Goal: Complete application form: Complete application form

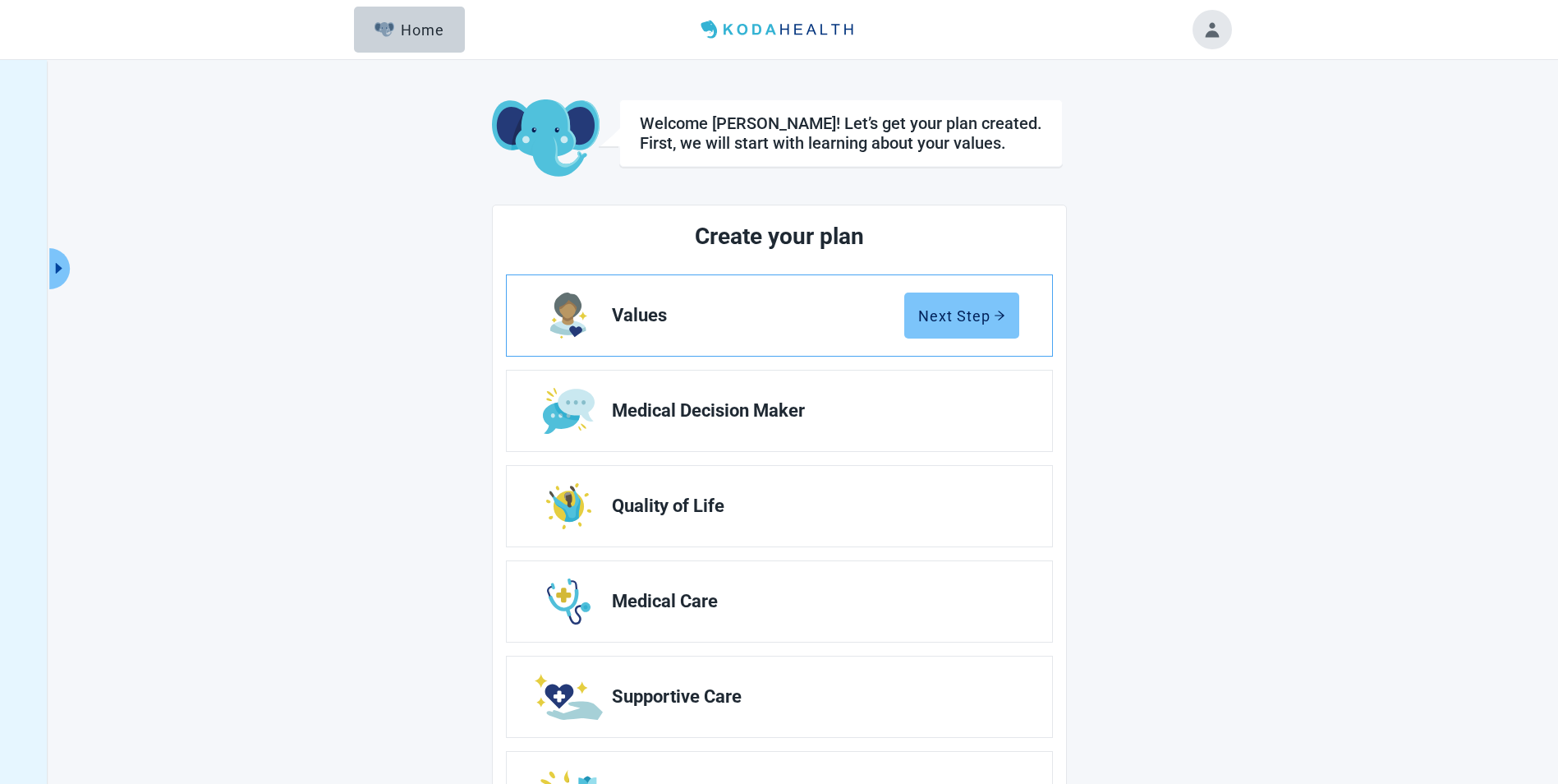
click at [954, 315] on div "Next Step" at bounding box center [962, 315] width 87 height 17
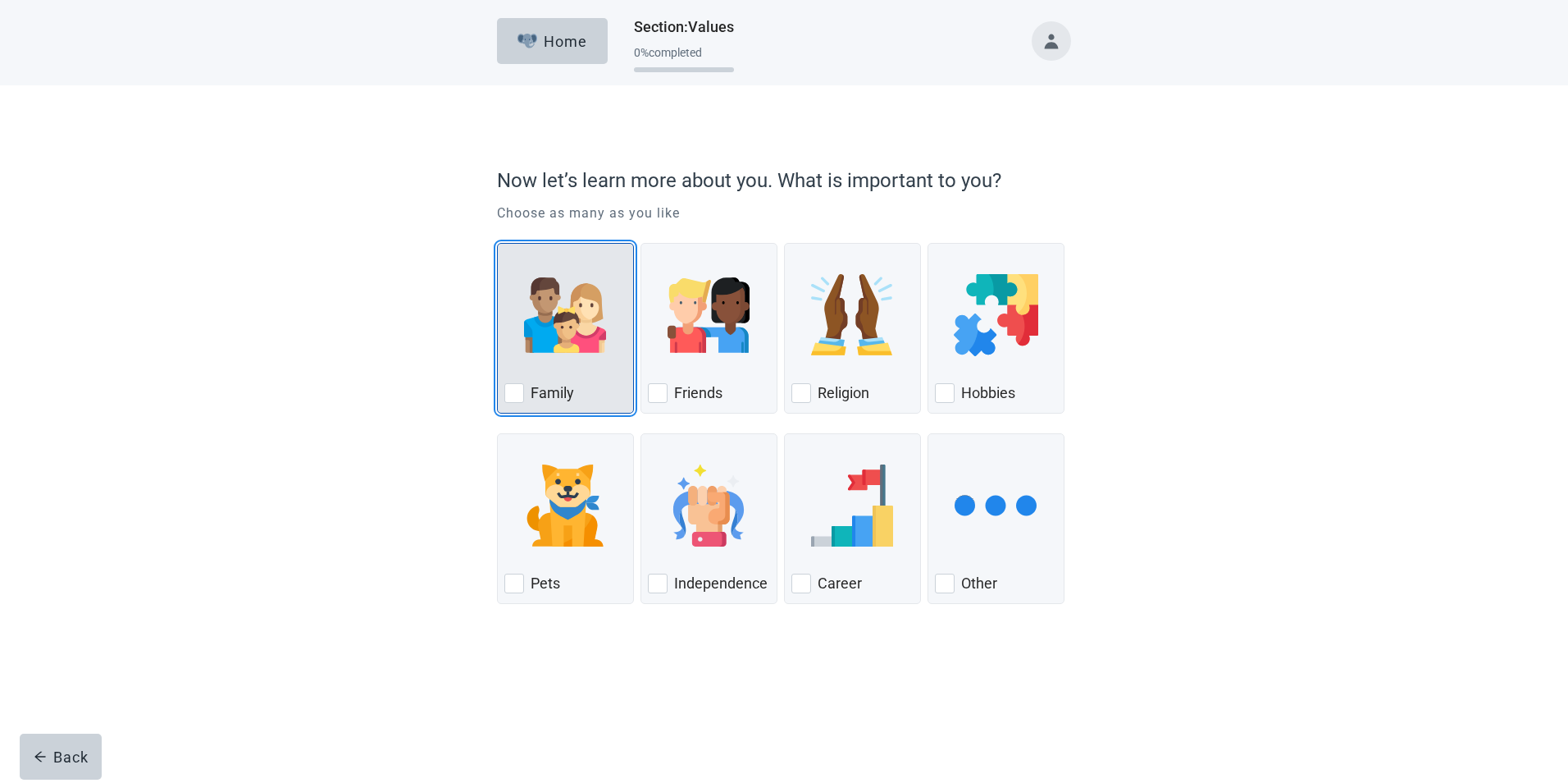
click at [517, 392] on div "Family, checkbox, not checked" at bounding box center [514, 393] width 20 height 20
click at [498, 244] on input "Family" at bounding box center [497, 243] width 1 height 1
checkbox input "true"
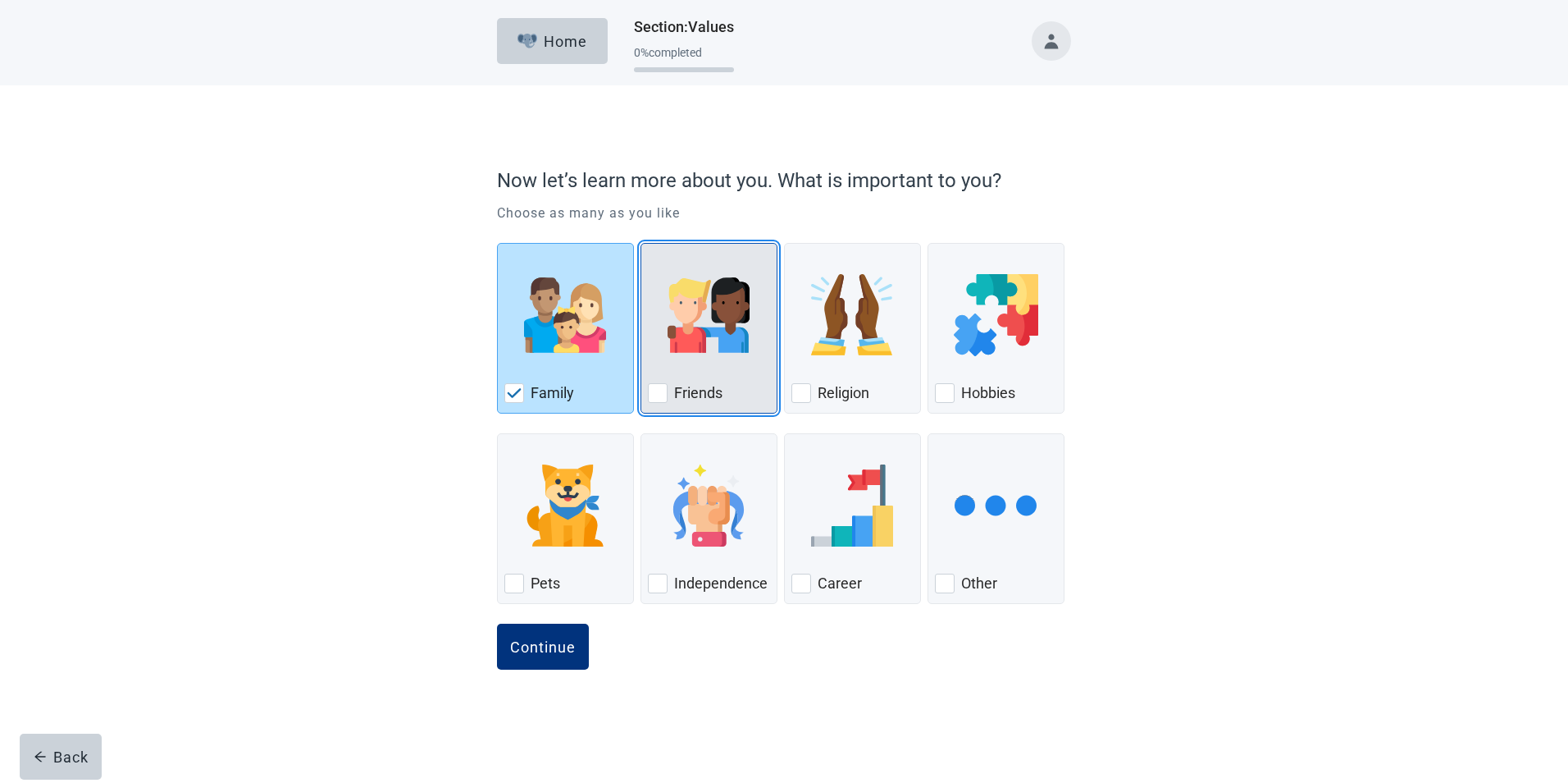
click at [659, 394] on div "Friends, checkbox, not checked" at bounding box center [658, 393] width 20 height 20
click at [641, 244] on input "Friends" at bounding box center [640, 243] width 1 height 1
checkbox input "true"
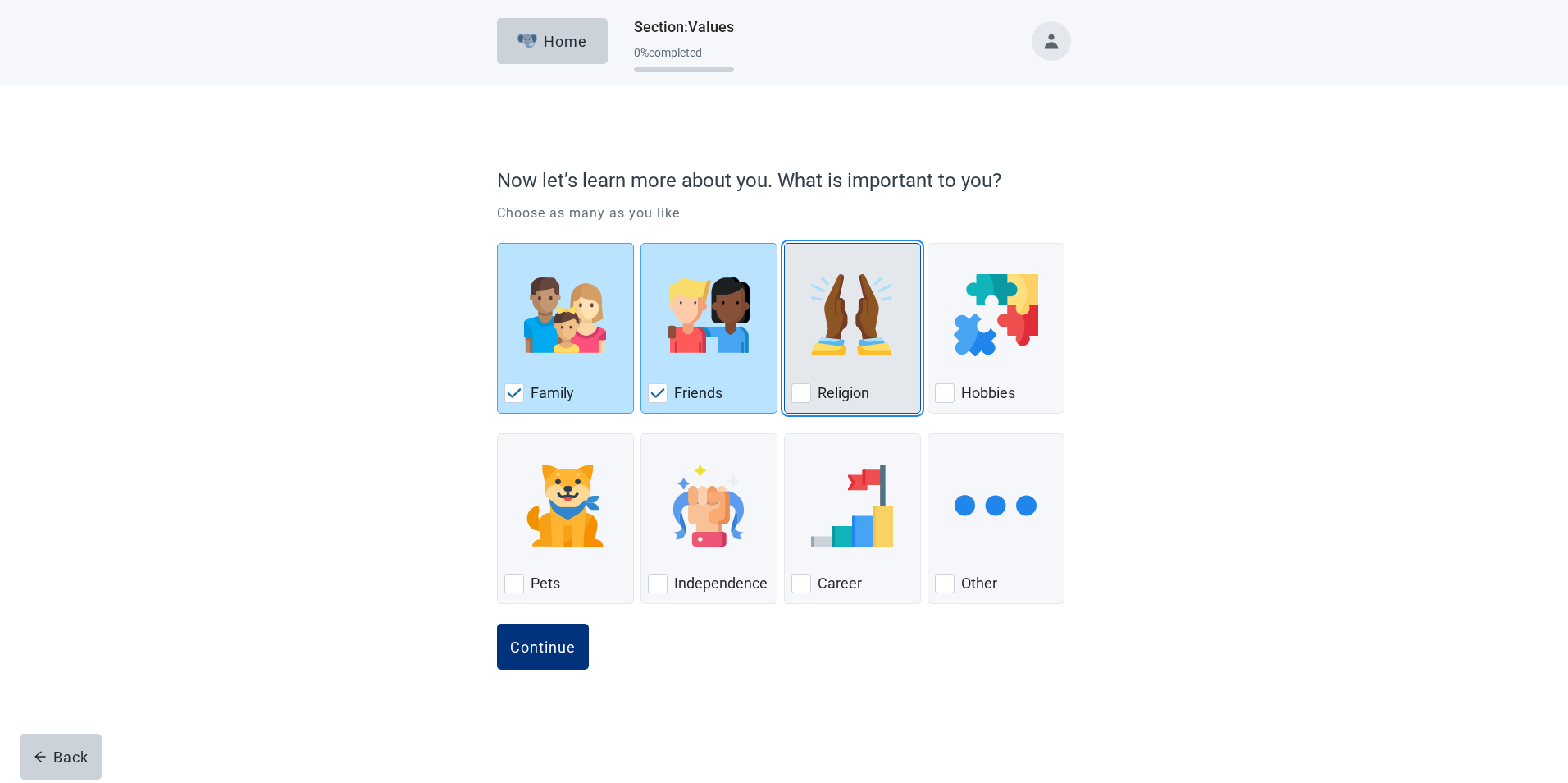
click at [799, 398] on div "Religion, checkbox, not checked" at bounding box center [801, 393] width 20 height 20
click at [785, 244] on input "Religion" at bounding box center [784, 243] width 1 height 1
checkbox input "true"
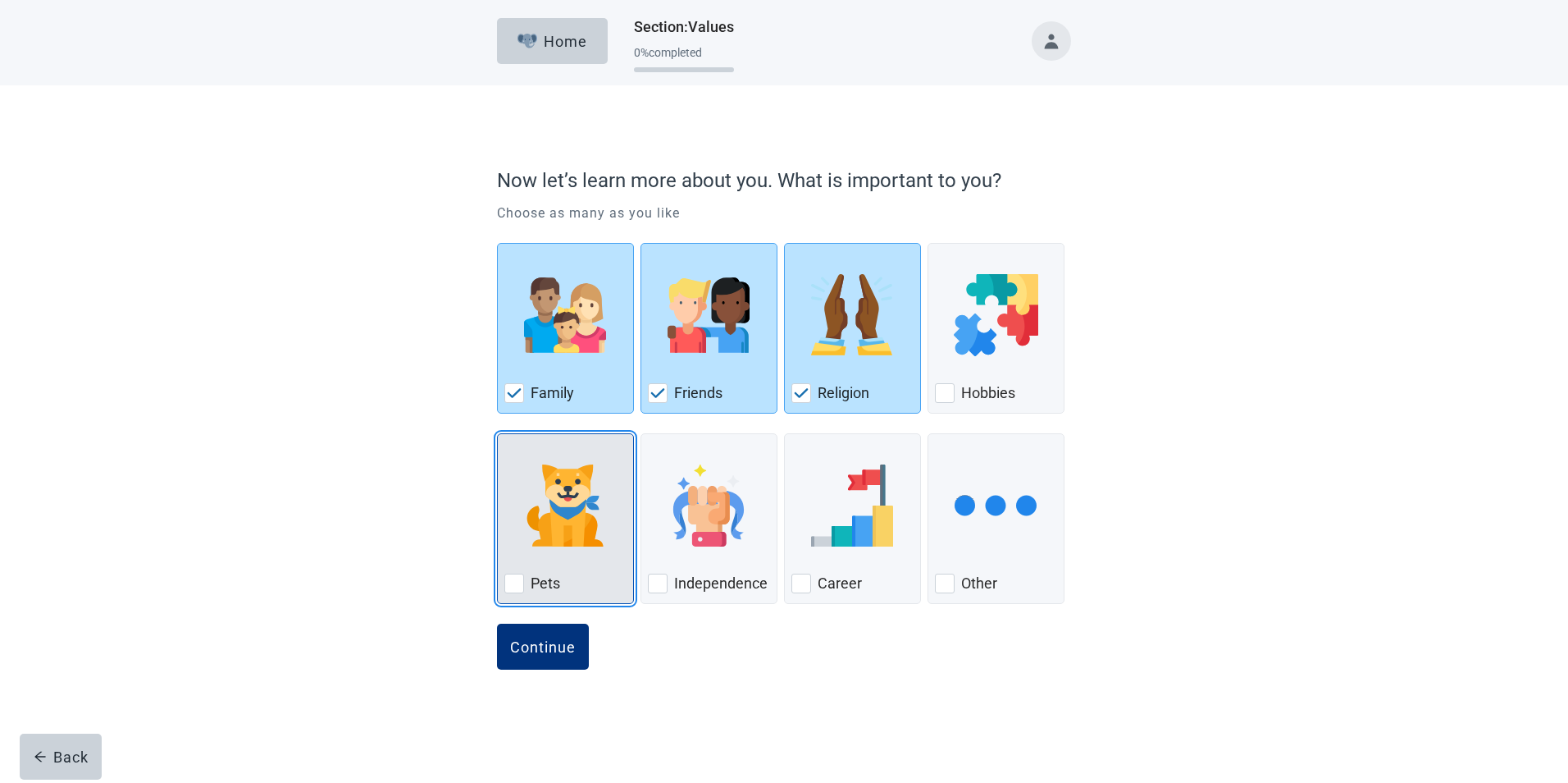
click at [512, 585] on div "Pets, checkbox, not checked" at bounding box center [514, 584] width 20 height 20
click at [498, 434] on input "Pets" at bounding box center [497, 433] width 1 height 1
checkbox input "true"
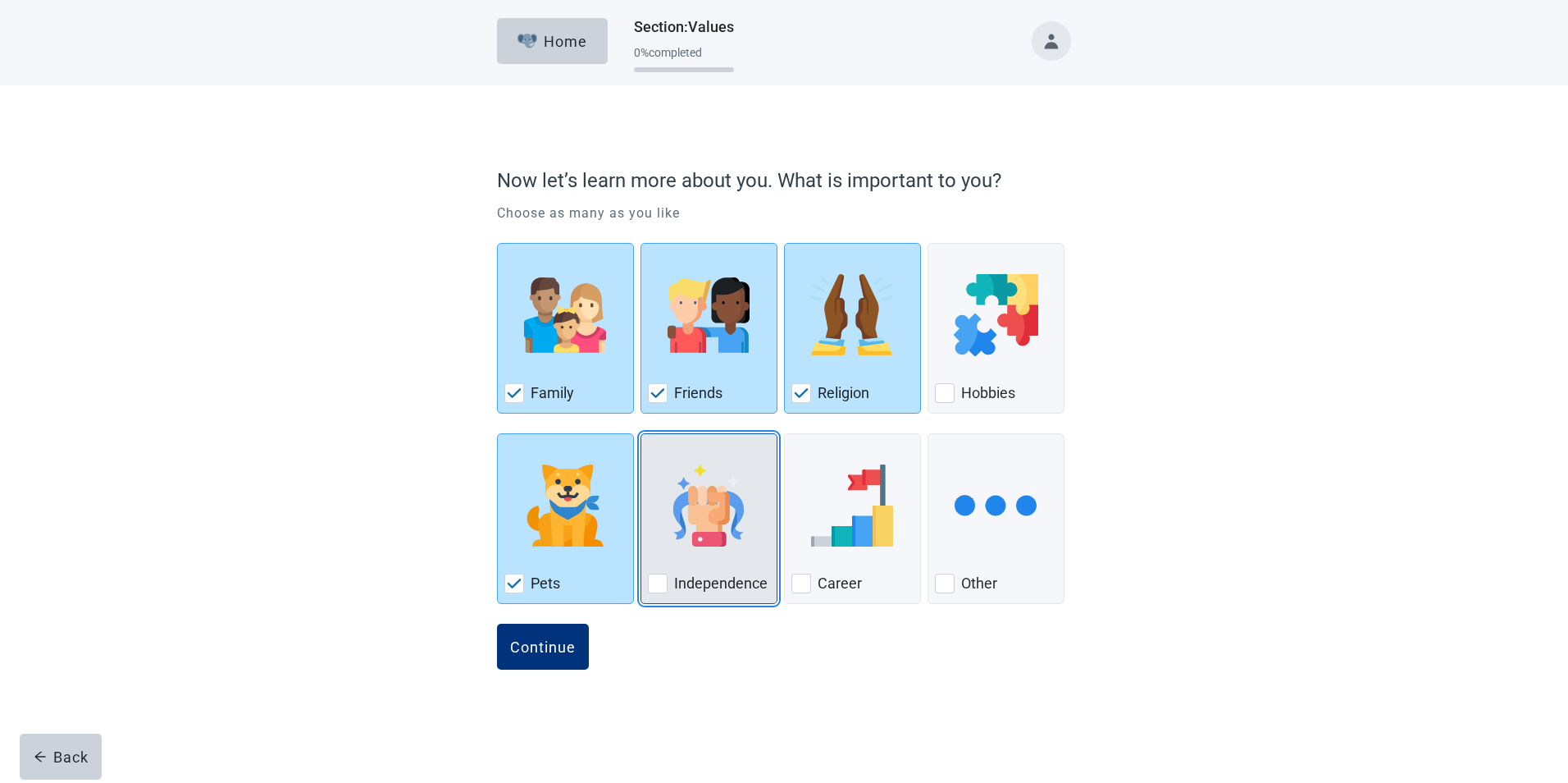
click at [658, 582] on div "Independence, checkbox, not checked" at bounding box center [658, 584] width 20 height 20
click at [641, 434] on input "Independence" at bounding box center [640, 433] width 1 height 1
checkbox input "true"
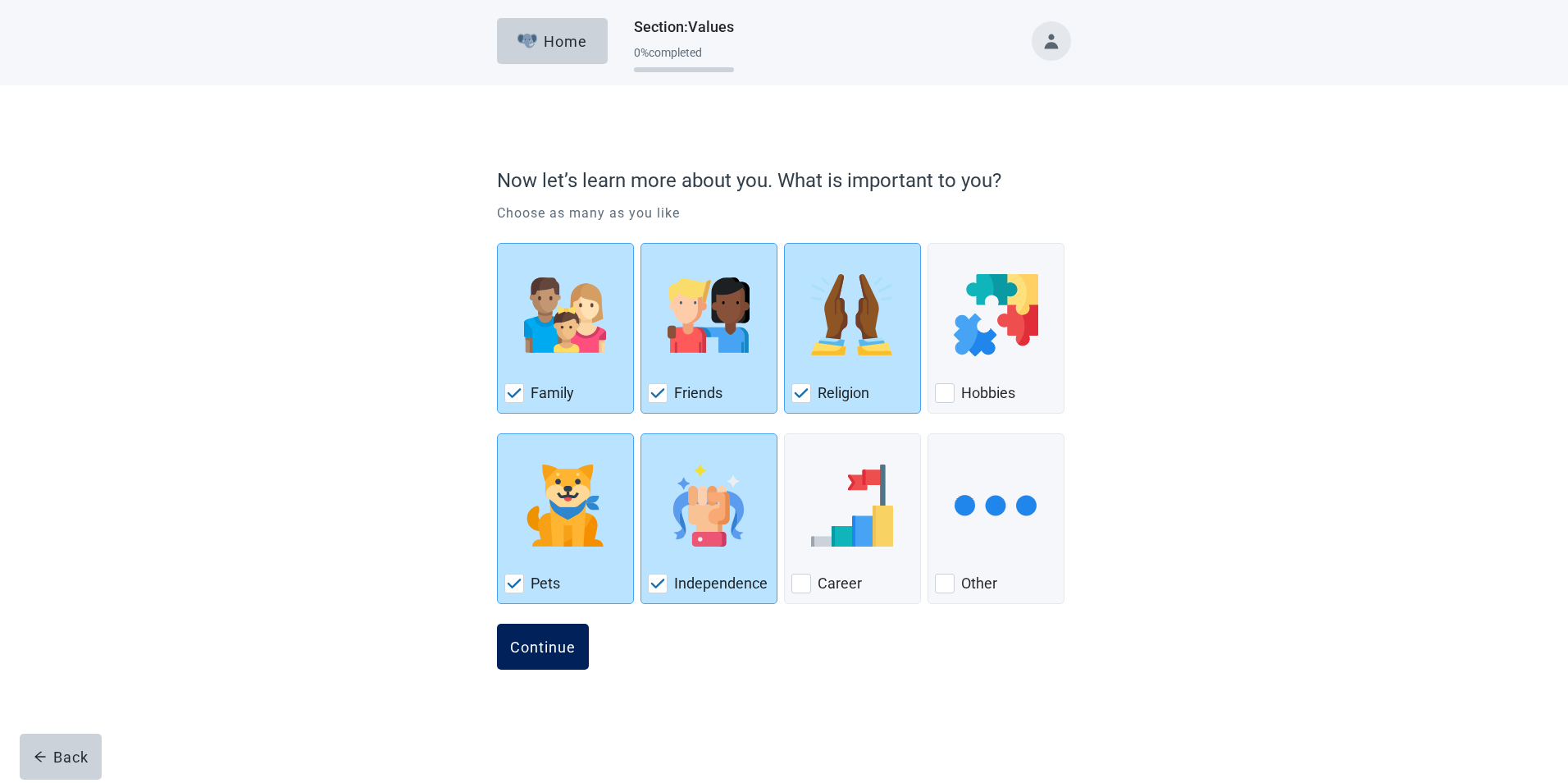
click at [561, 646] on div "Continue" at bounding box center [542, 646] width 65 height 17
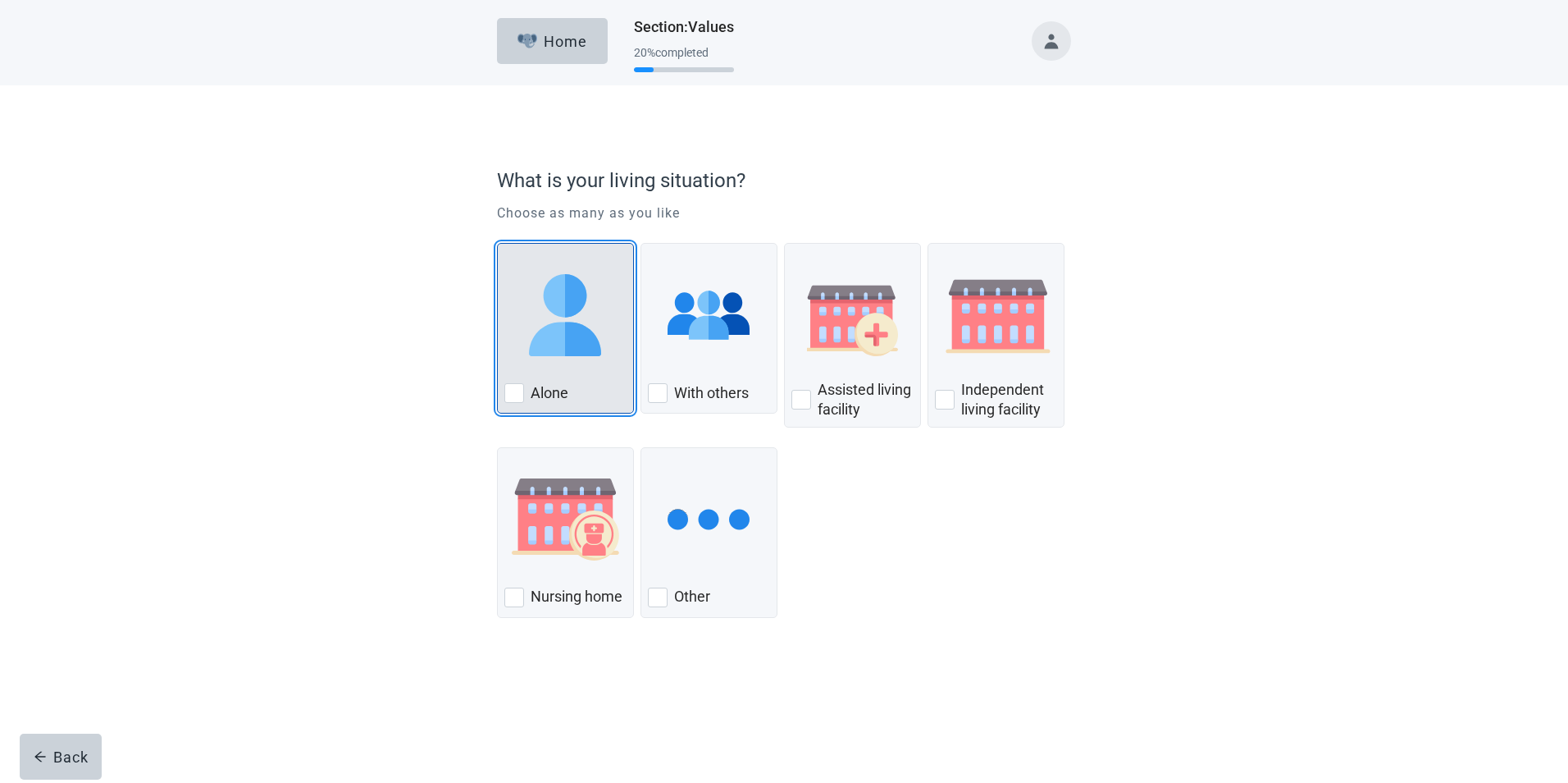
click at [510, 393] on div "Alone, checkbox, not checked" at bounding box center [514, 393] width 20 height 20
click at [498, 244] on input "Alone" at bounding box center [497, 243] width 1 height 1
checkbox input "true"
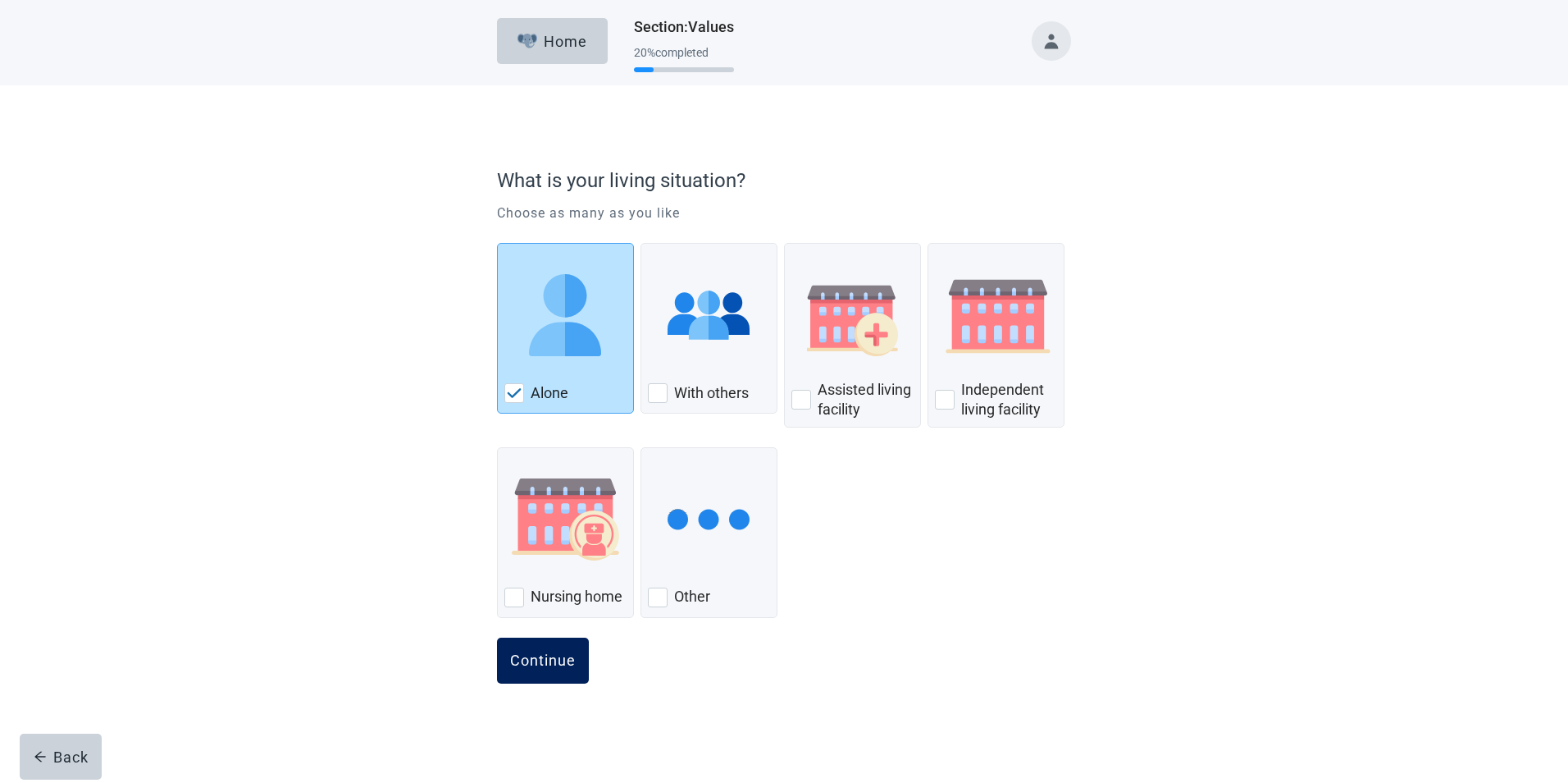
click at [553, 654] on div "Continue" at bounding box center [542, 661] width 65 height 17
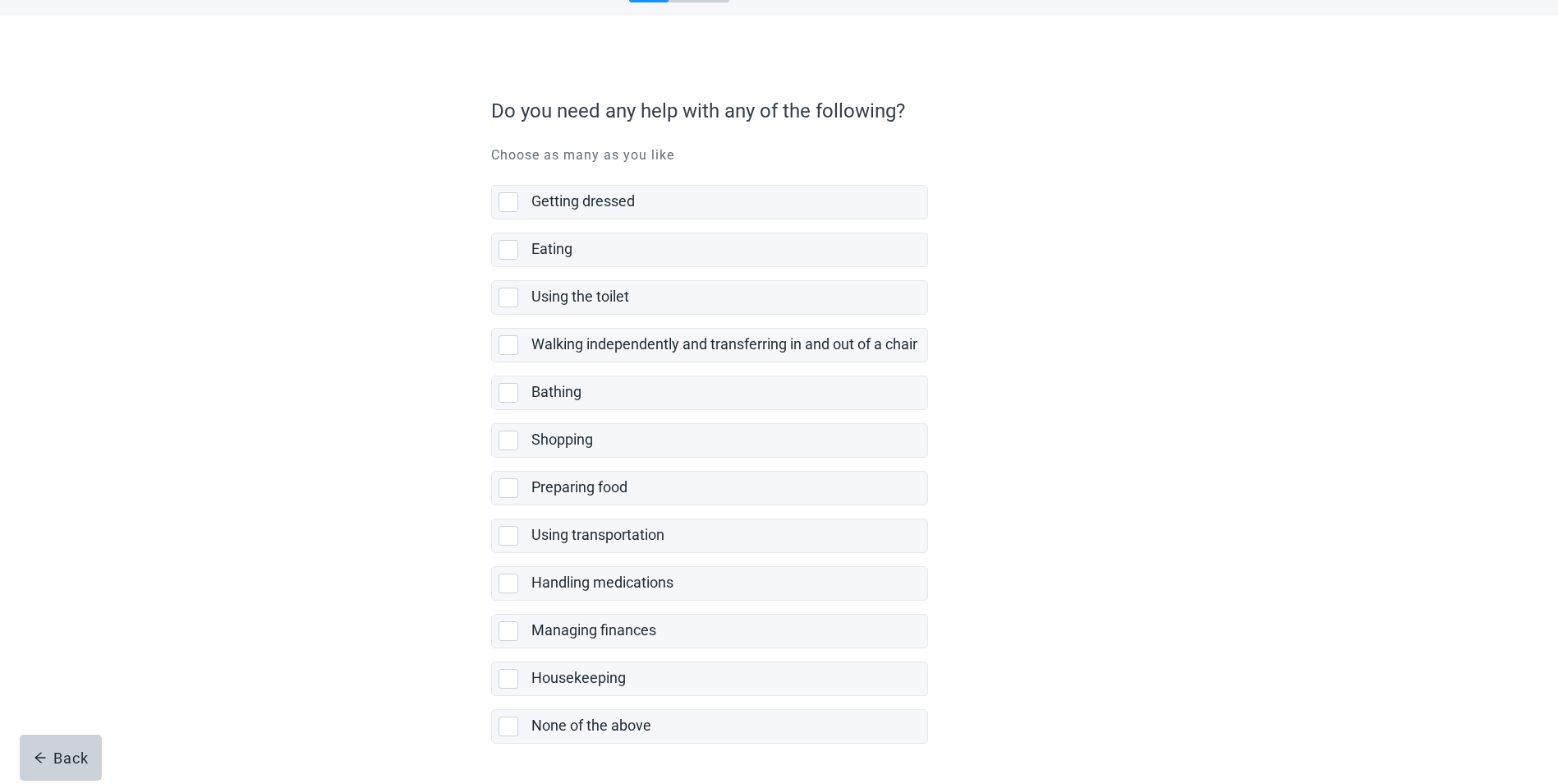
scroll to position [125, 0]
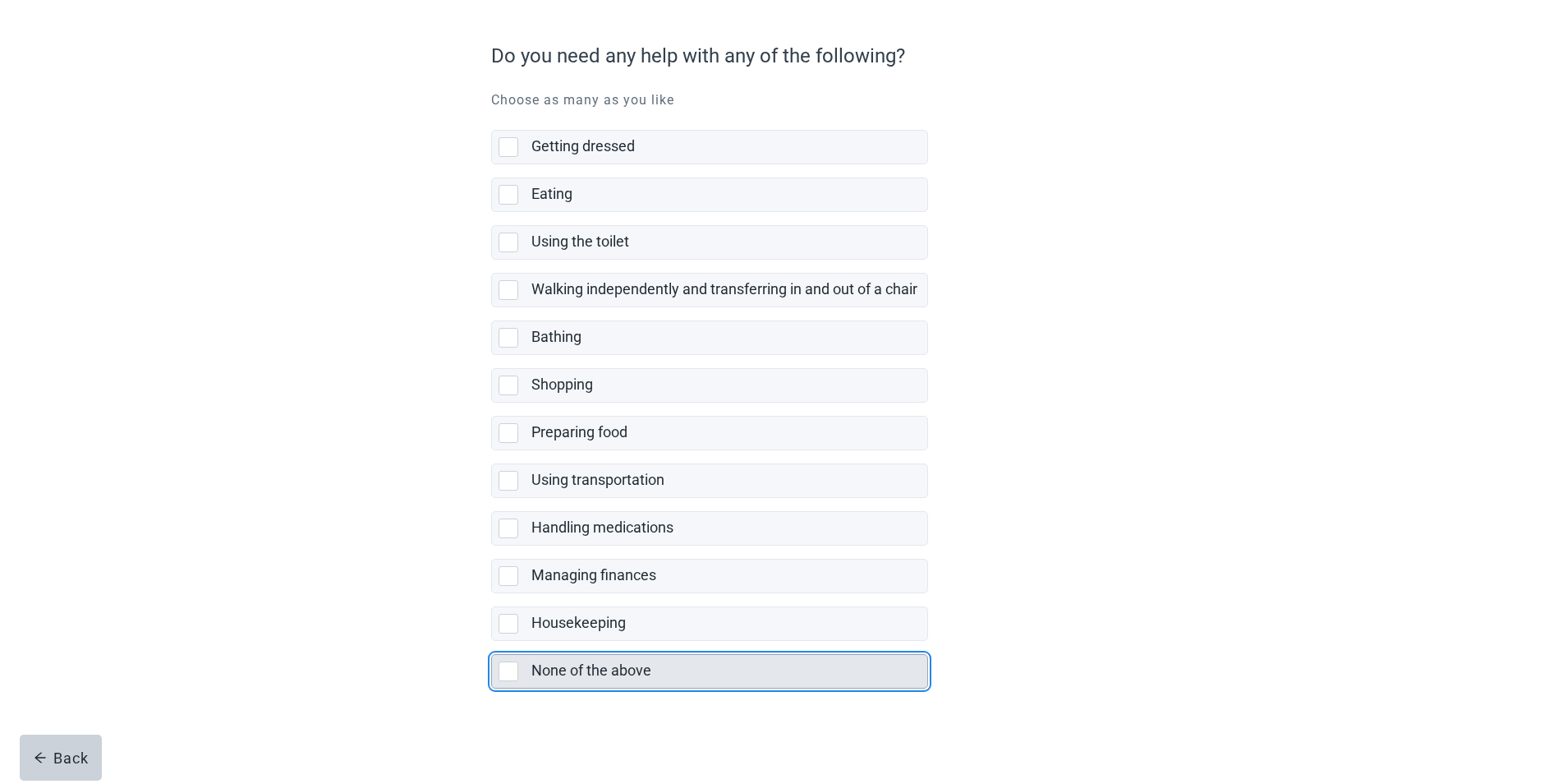
click at [505, 670] on div "None of the above, checkbox, not selected" at bounding box center [509, 672] width 20 height 20
click at [492, 641] on input "None of the above" at bounding box center [491, 641] width 1 height 1
checkbox input "true"
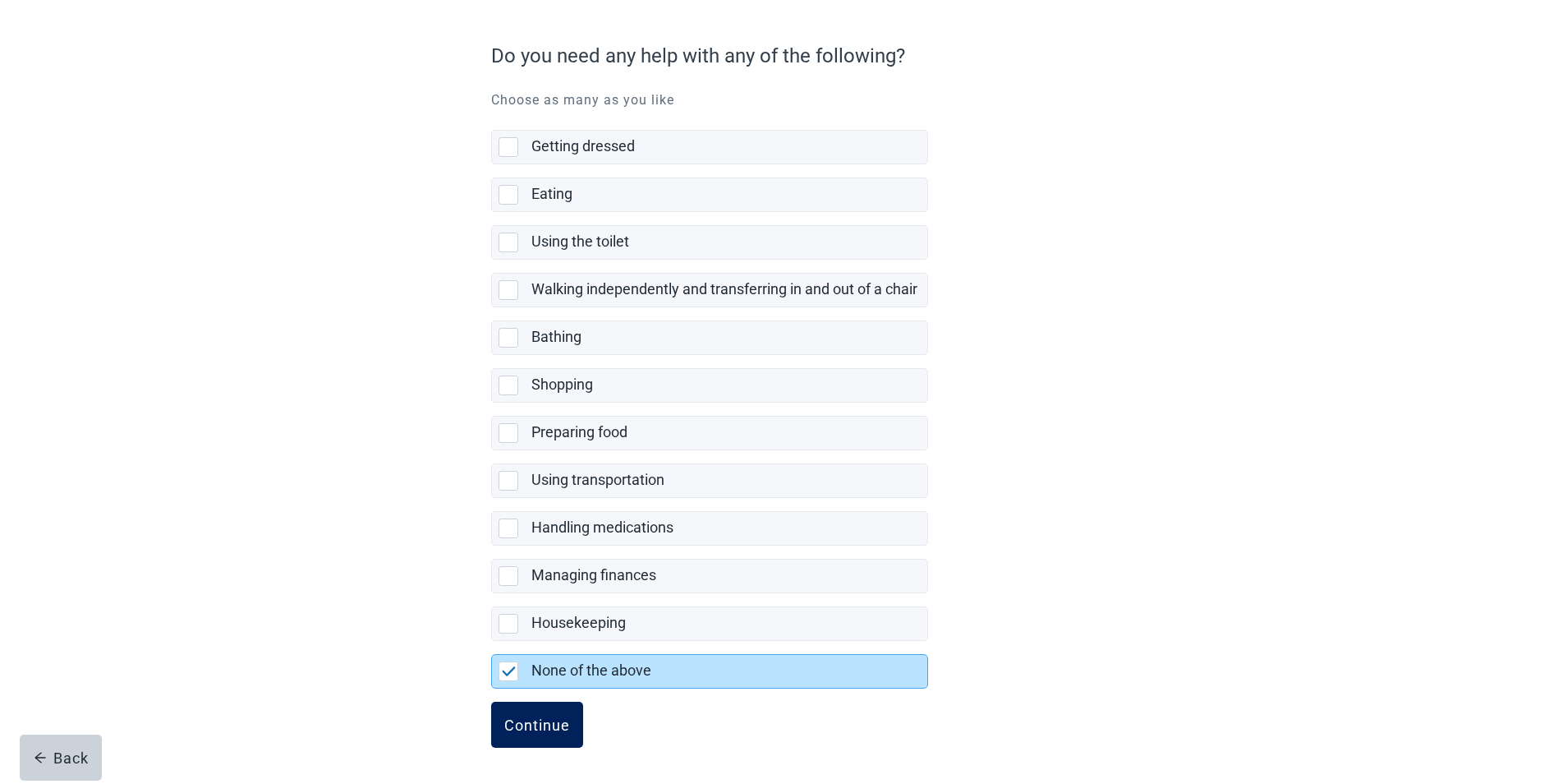
click at [546, 724] on div "Continue" at bounding box center [538, 724] width 65 height 17
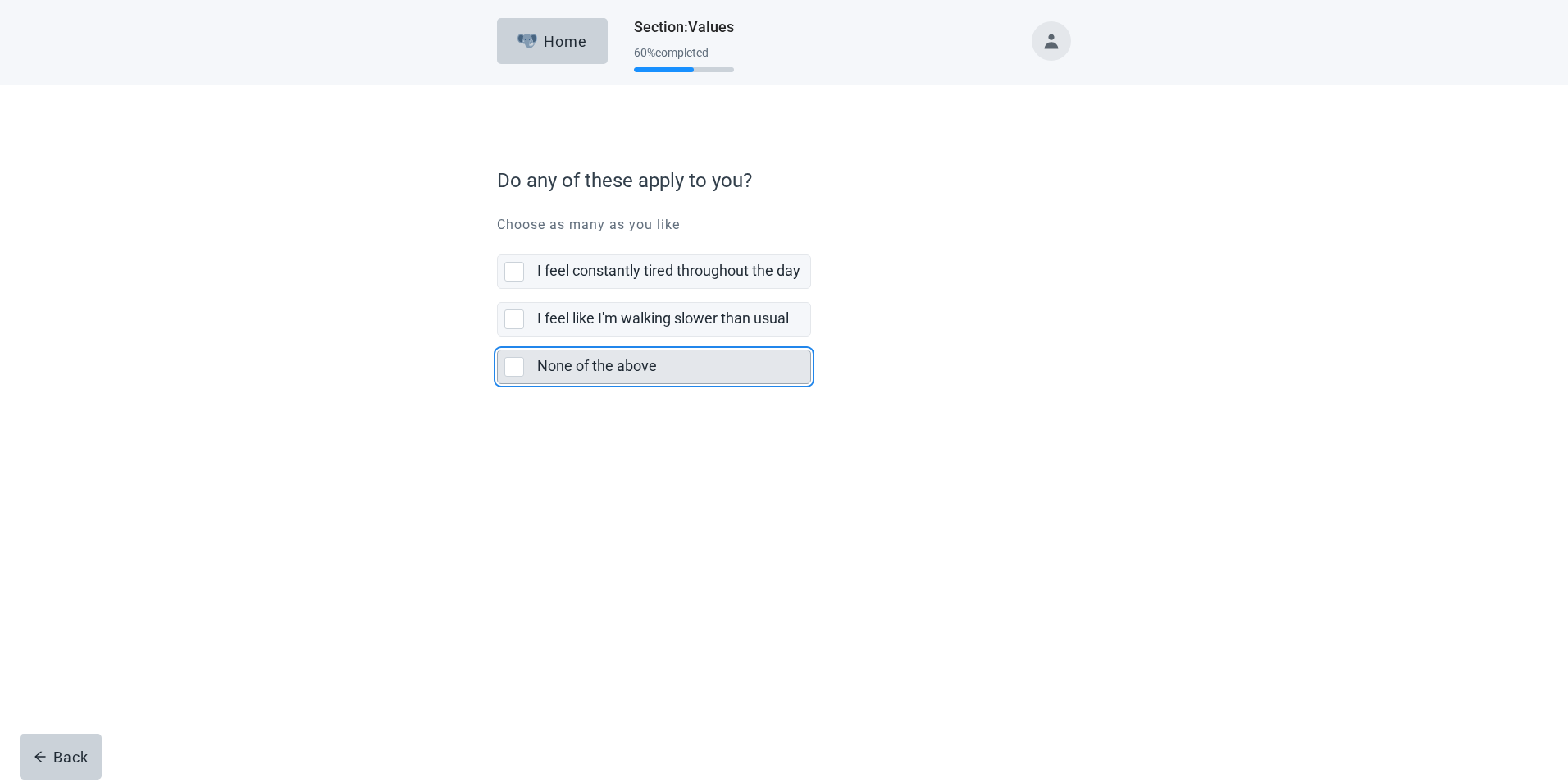
click at [509, 363] on div "None of the above, checkbox, not selected" at bounding box center [514, 367] width 20 height 20
click at [498, 337] on input "None of the above" at bounding box center [497, 337] width 1 height 1
checkbox input "true"
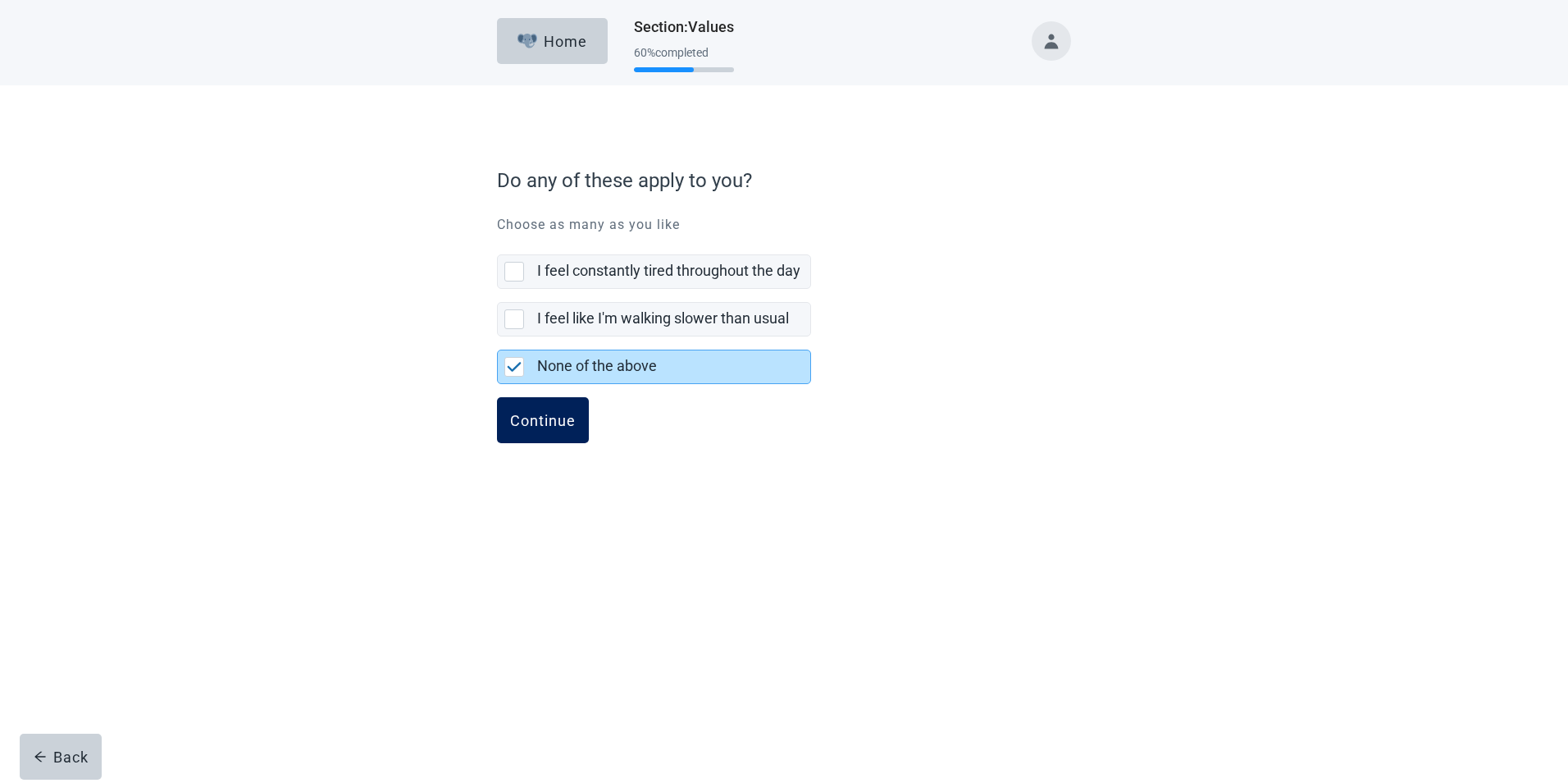
click at [556, 423] on div "Continue" at bounding box center [542, 420] width 65 height 17
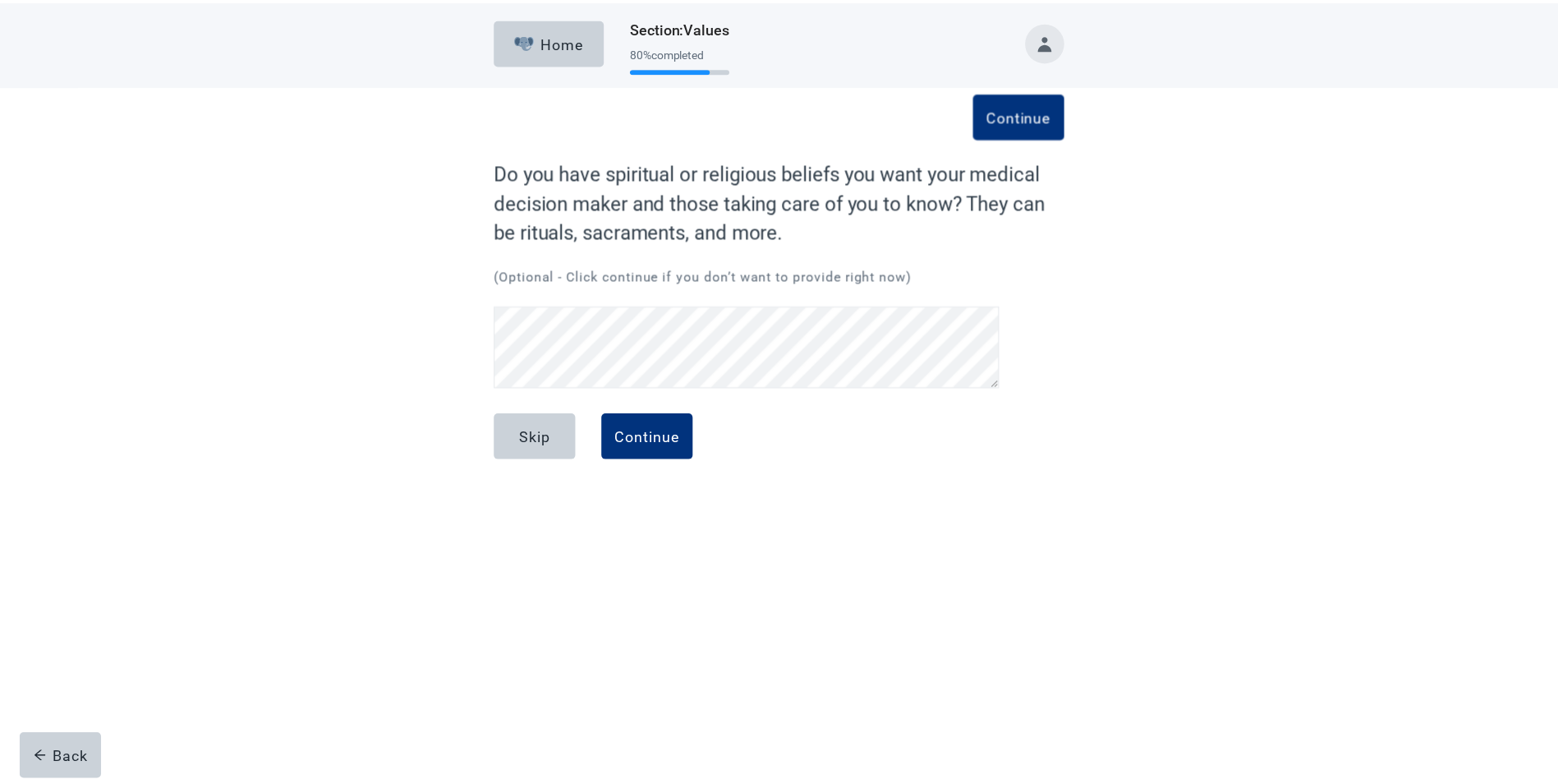
scroll to position [155, 0]
click at [662, 440] on div "Continue" at bounding box center [652, 436] width 65 height 17
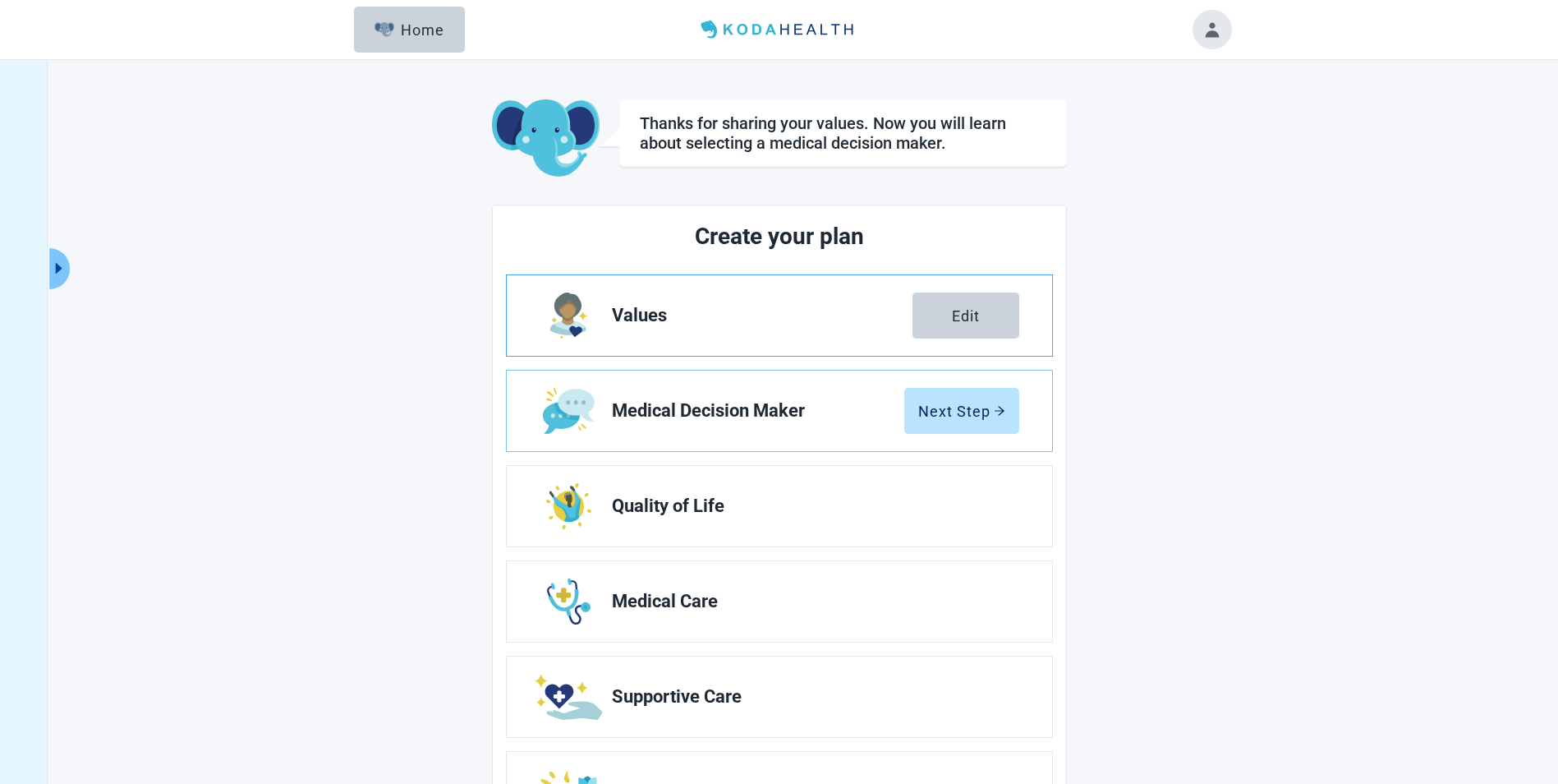
click at [725, 313] on span "Values" at bounding box center [762, 315] width 301 height 20
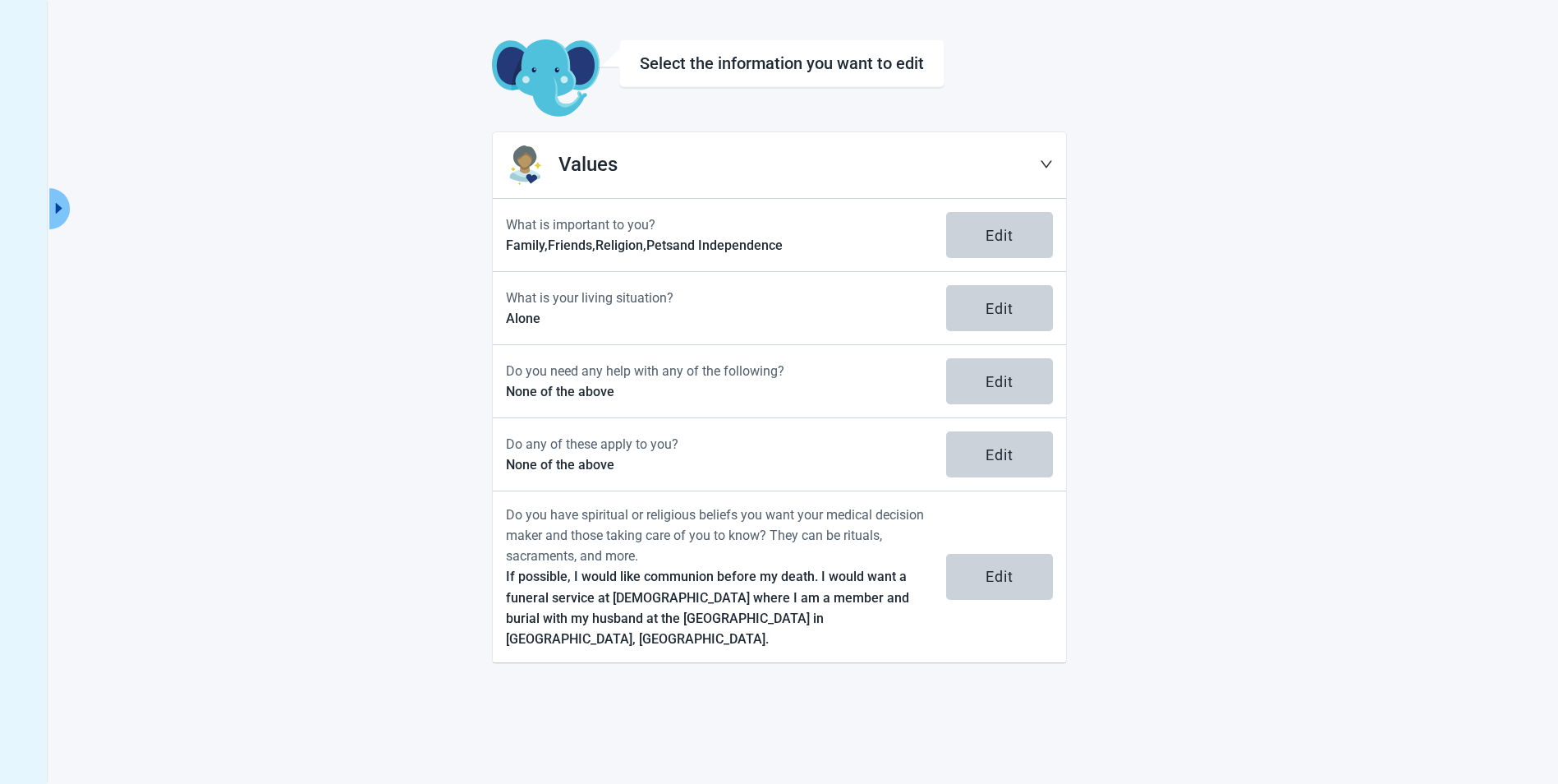
scroll to position [55, 0]
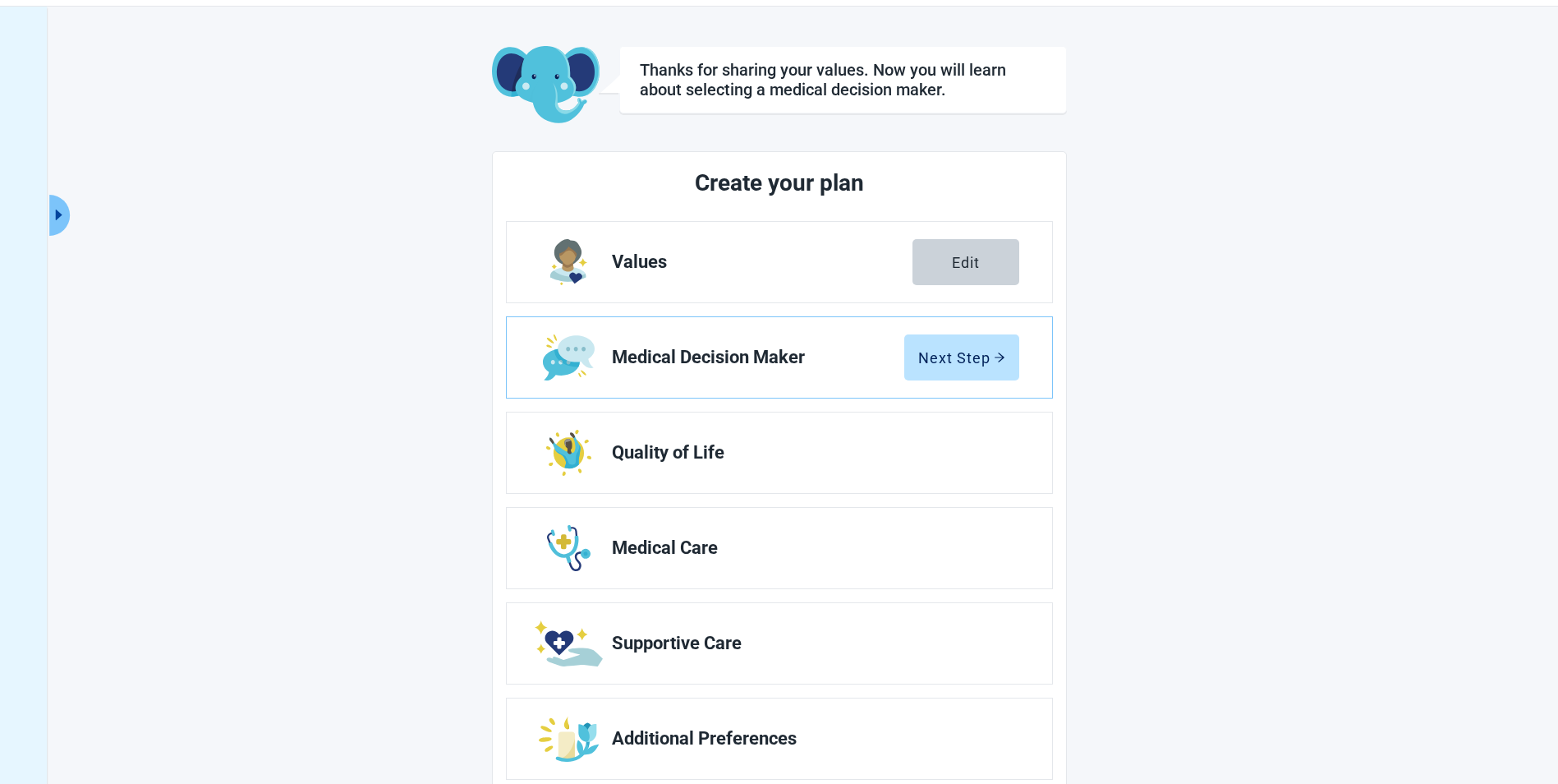
scroll to position [90, 0]
